Goal: Find specific page/section

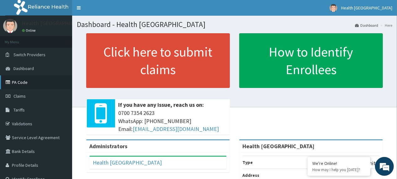
click at [30, 82] on link "PA Code" at bounding box center [36, 82] width 72 height 14
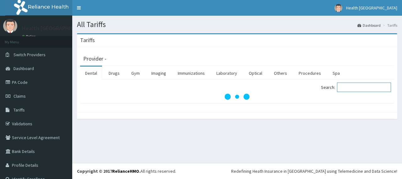
click at [349, 87] on input "Search:" at bounding box center [364, 87] width 54 height 9
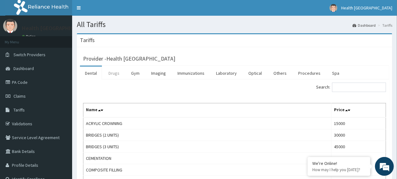
click at [116, 74] on link "Drugs" at bounding box center [114, 73] width 21 height 13
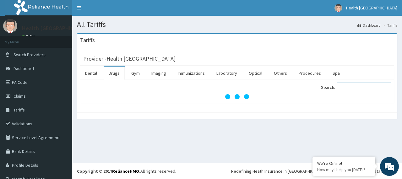
click at [355, 89] on input "Search:" at bounding box center [364, 87] width 54 height 9
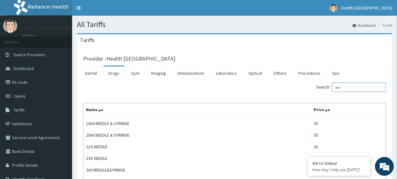
type input "levo"
